Goal: Find specific page/section: Find specific page/section

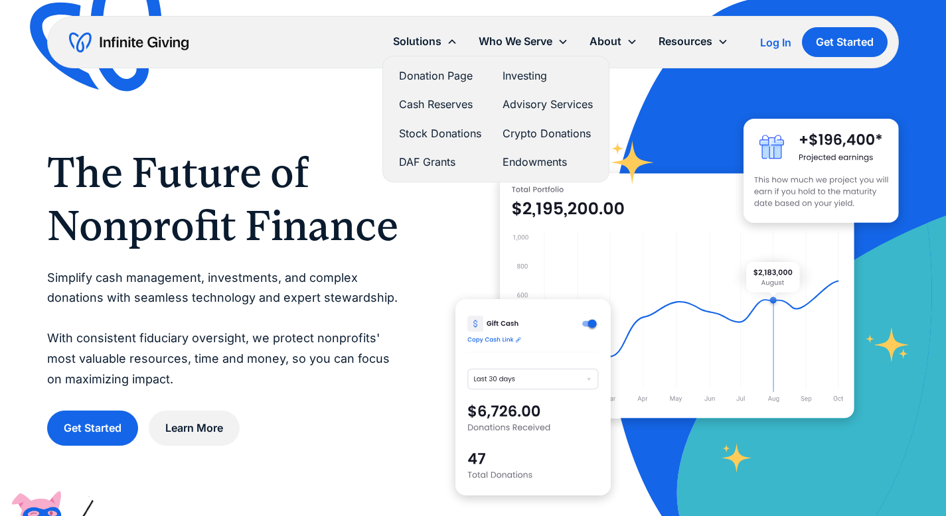
click at [449, 46] on icon at bounding box center [452, 41] width 11 height 11
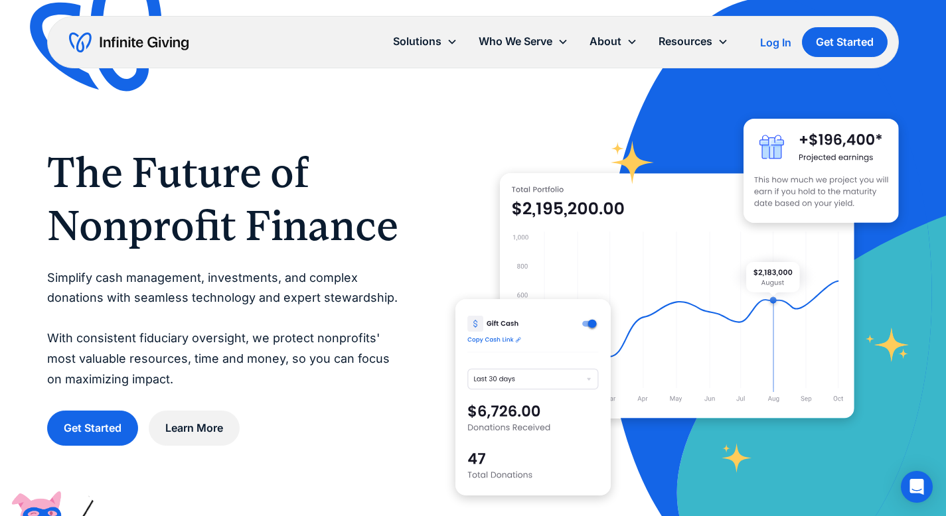
click at [449, 46] on icon at bounding box center [452, 41] width 11 height 11
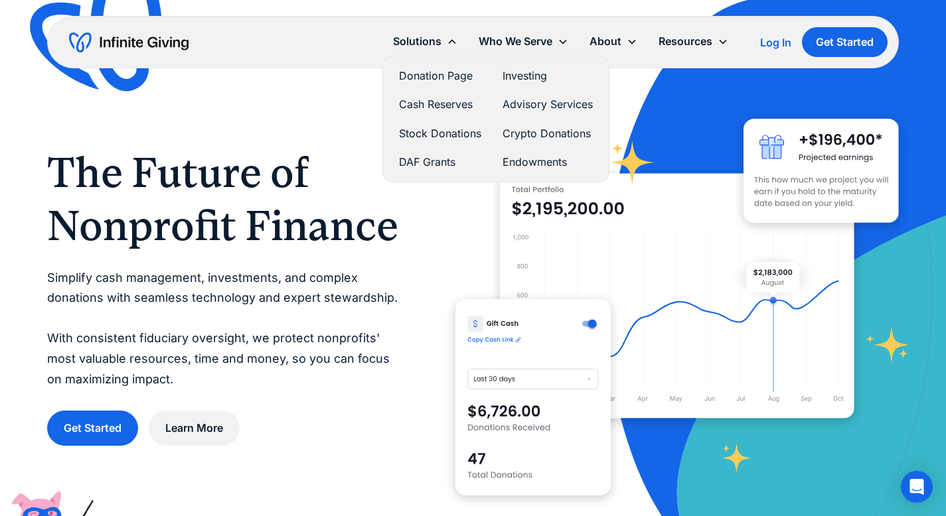
click at [437, 76] on link "Donation Page" at bounding box center [440, 76] width 82 height 18
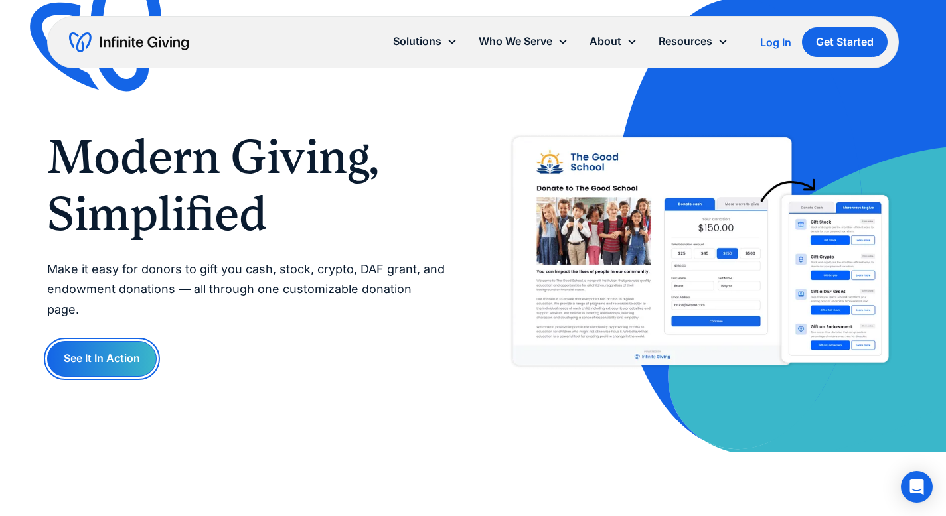
click at [123, 347] on link "See It In Action" at bounding box center [101, 358] width 109 height 35
